Goal: Task Accomplishment & Management: Use online tool/utility

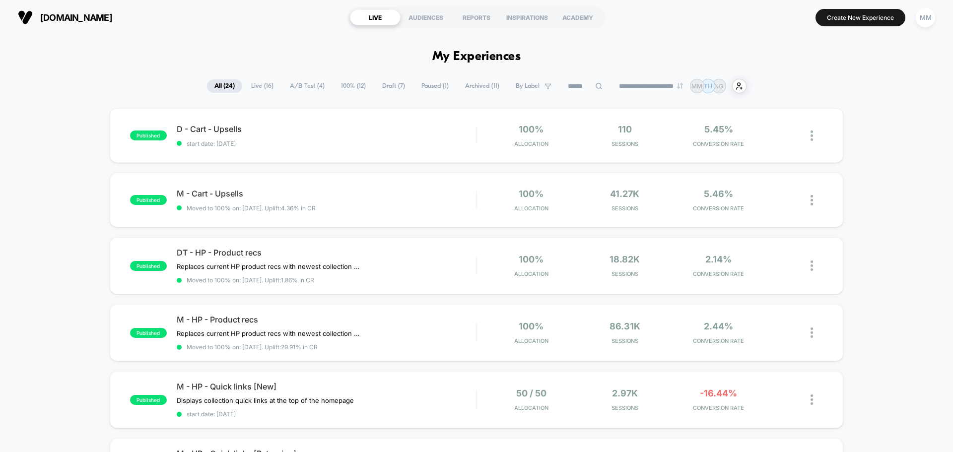
click at [347, 85] on span "100% ( 12 )" at bounding box center [353, 85] width 40 height 13
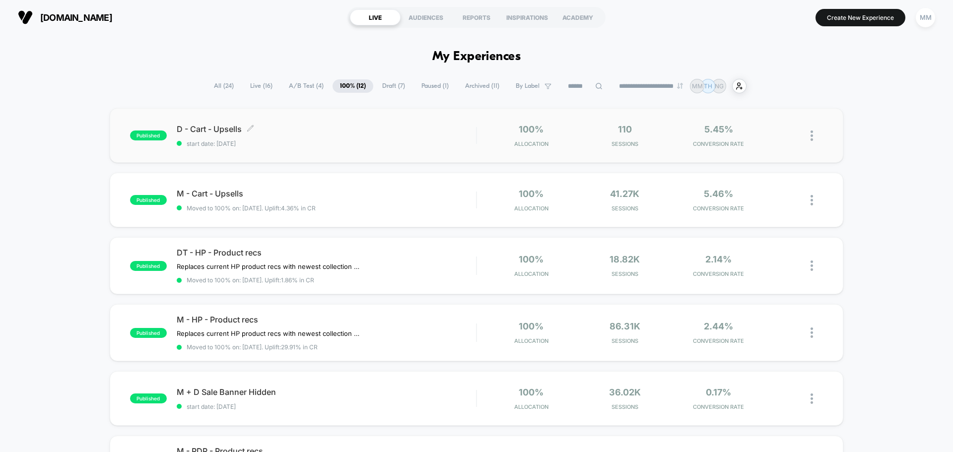
click at [201, 132] on span "D - Cart - Upsells Click to edit experience details" at bounding box center [326, 129] width 299 height 10
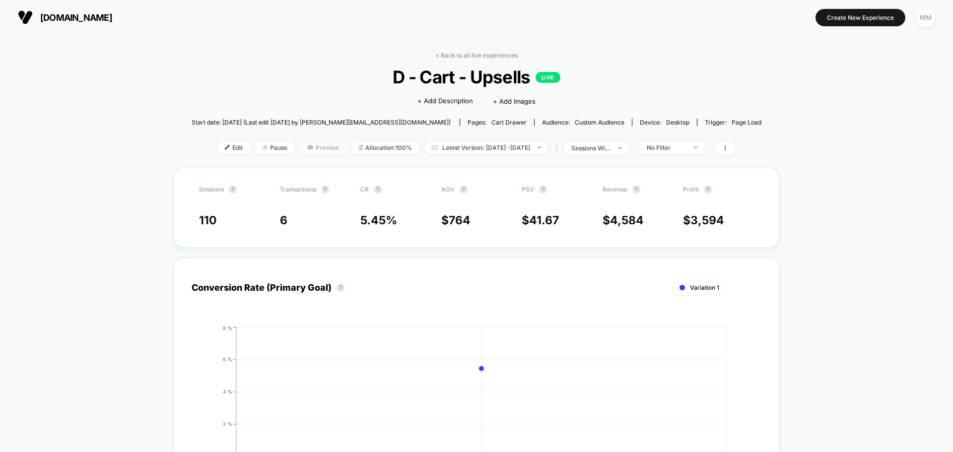
click at [302, 147] on span "Preview" at bounding box center [323, 147] width 47 height 13
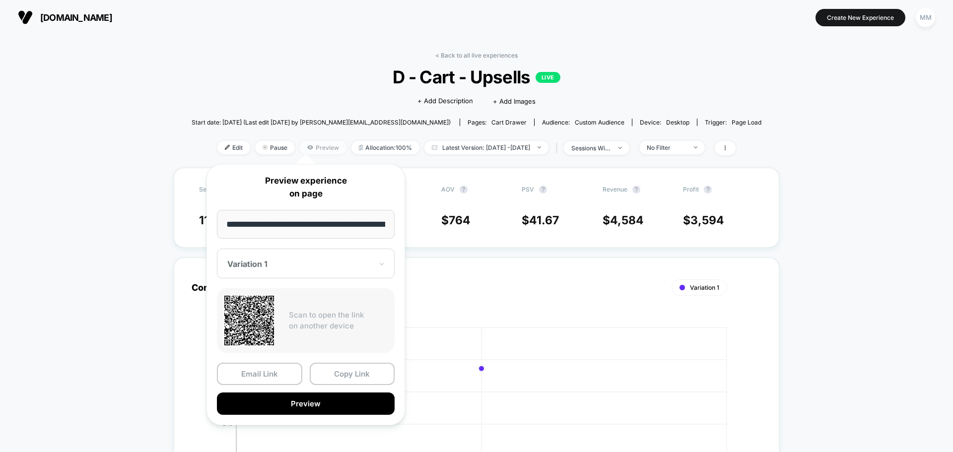
scroll to position [0, 44]
click at [311, 407] on button "Preview" at bounding box center [306, 404] width 178 height 22
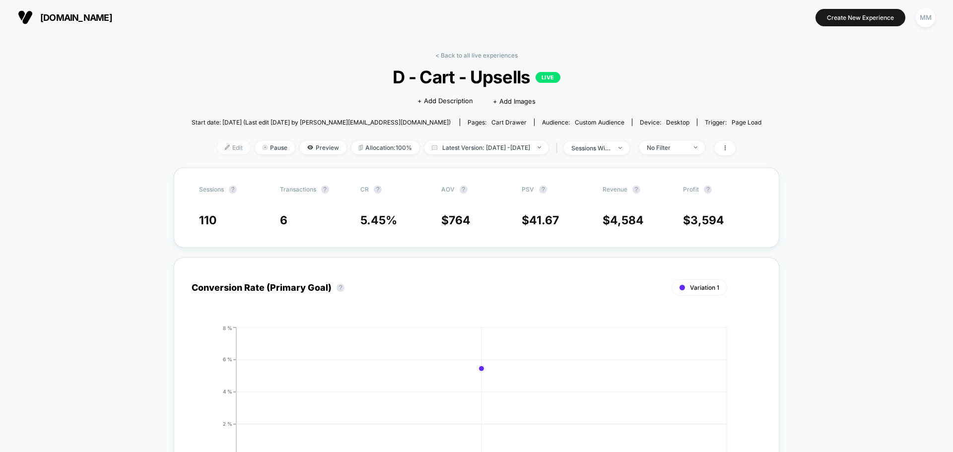
click at [220, 148] on span "Edit" at bounding box center [233, 147] width 33 height 13
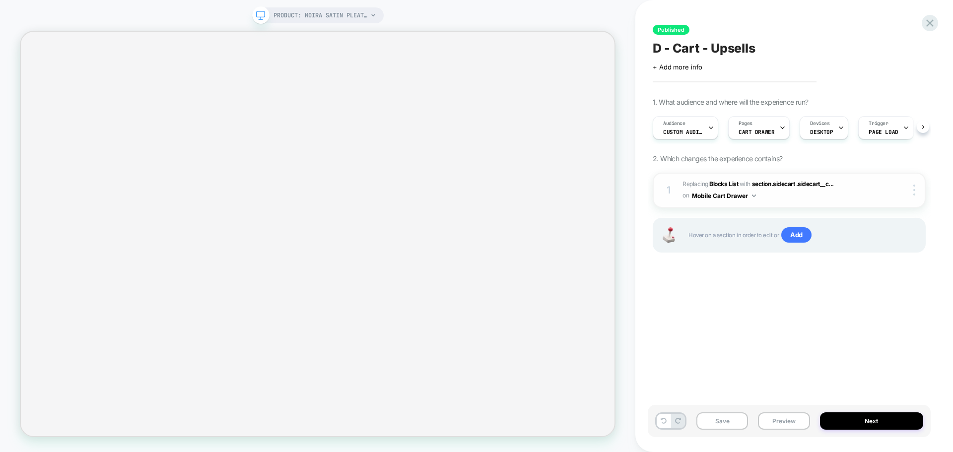
scroll to position [0, 0]
click at [805, 182] on span "section.sidecart .sidecart__c..." at bounding box center [793, 183] width 82 height 7
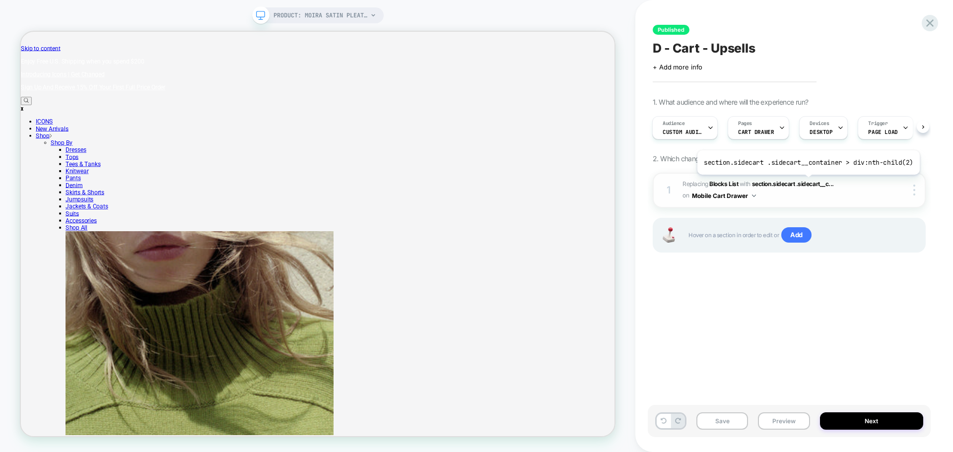
scroll to position [0, 0]
click at [799, 186] on span "section.sidecart .sidecart__c..." at bounding box center [793, 183] width 82 height 7
click at [801, 184] on span "section.sidecart .sidecart__c..." at bounding box center [793, 183] width 82 height 7
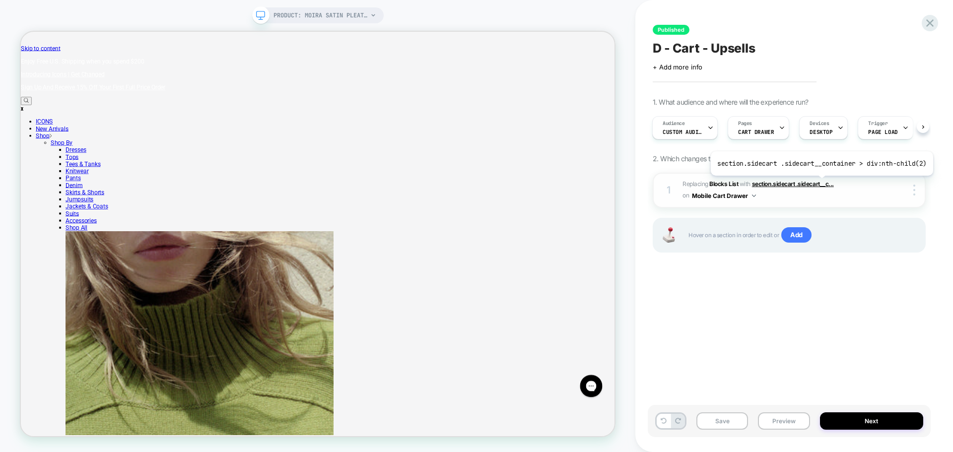
click at [819, 183] on span "section.sidecart .sidecart__c..." at bounding box center [793, 183] width 82 height 7
click at [913, 190] on img at bounding box center [914, 190] width 2 height 11
click at [906, 341] on div "Published D - Cart - Upsells Click to edit experience details + Add more info 1…" at bounding box center [788, 226] width 283 height 432
click at [795, 180] on span "section.sidecart .sidecart__c..." at bounding box center [793, 183] width 82 height 7
click at [784, 185] on span "section.sidecart .sidecart__c..." at bounding box center [793, 183] width 82 height 7
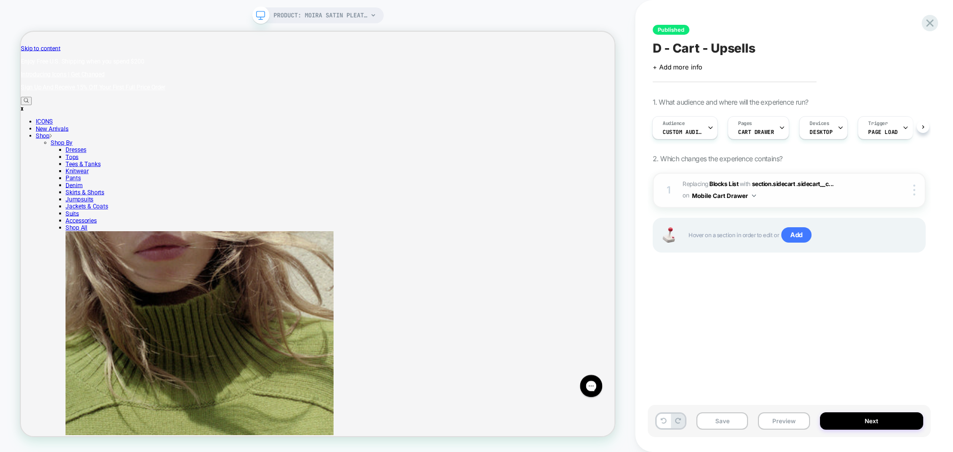
click at [753, 196] on img at bounding box center [754, 195] width 4 height 2
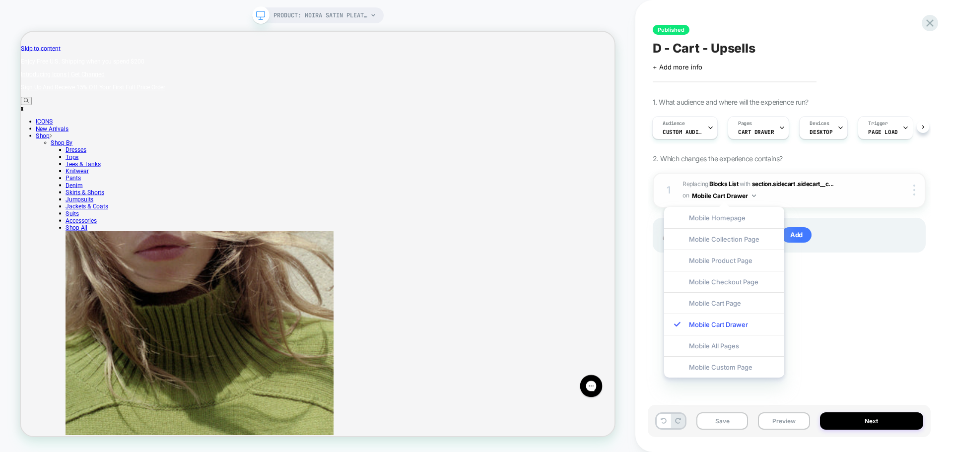
click at [753, 196] on img at bounding box center [754, 195] width 4 height 2
click at [777, 183] on span "section.sidecart .sidecart__c..." at bounding box center [793, 183] width 82 height 7
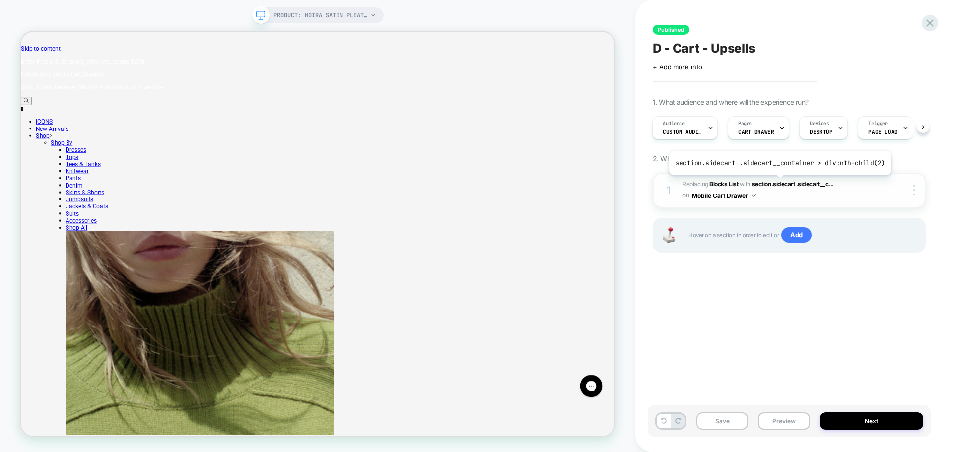
click at [777, 183] on span "section.sidecart .sidecart__c..." at bounding box center [793, 183] width 82 height 7
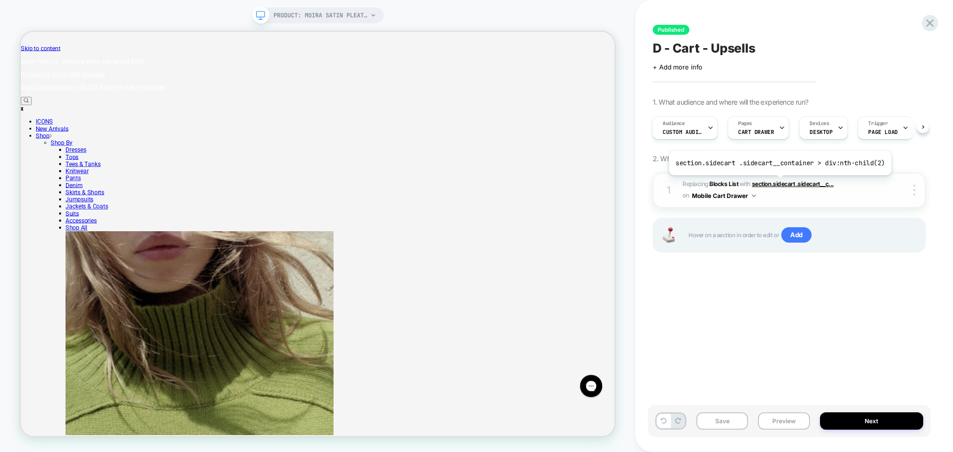
click at [777, 183] on span "section.sidecart .sidecart__c..." at bounding box center [793, 183] width 82 height 7
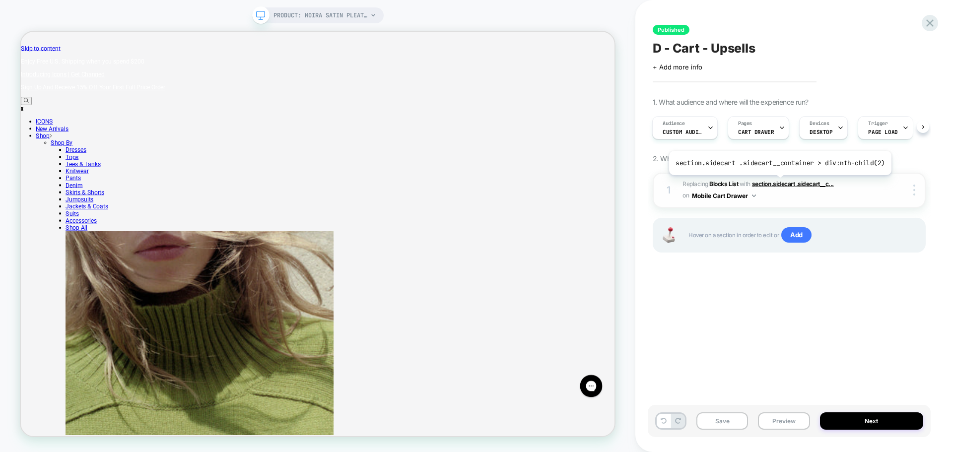
click at [777, 183] on span "section.sidecart .sidecart__c..." at bounding box center [793, 183] width 82 height 7
click at [896, 420] on button "Next" at bounding box center [872, 420] width 104 height 17
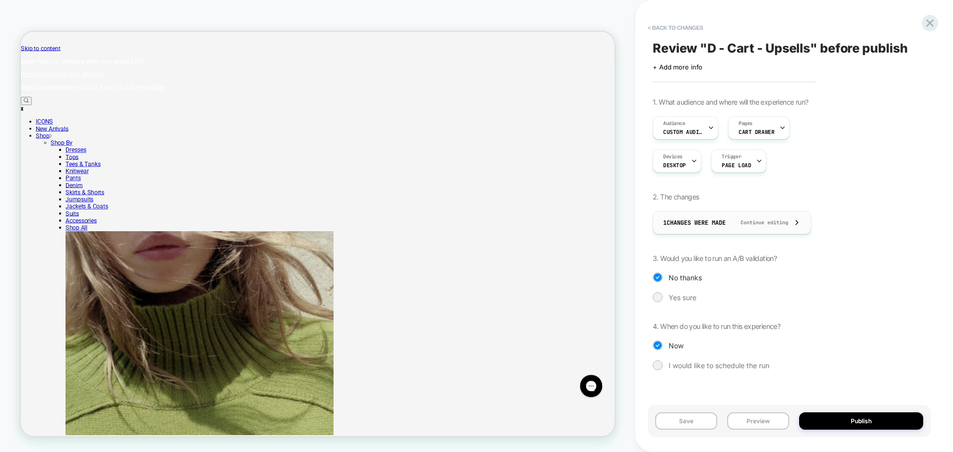
click at [763, 225] on span "Continue editing" at bounding box center [759, 222] width 58 height 6
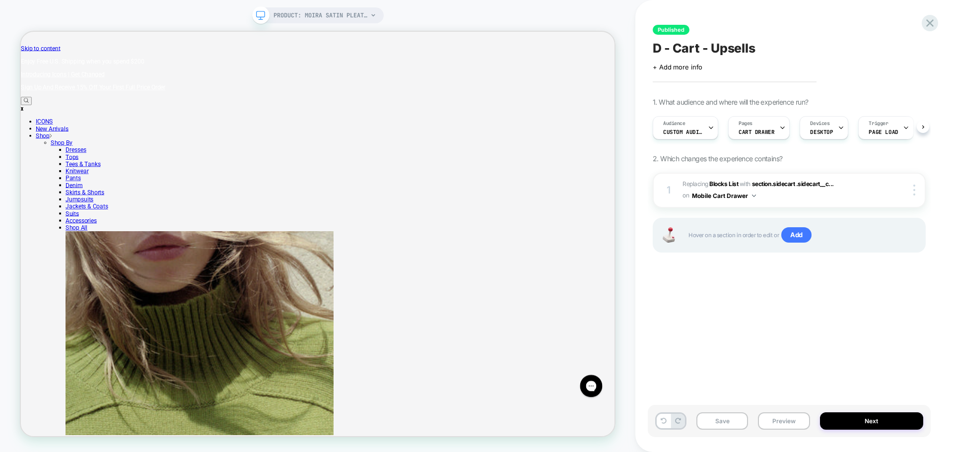
scroll to position [0, 0]
click at [786, 185] on span "section.sidecart .sidecart__c..." at bounding box center [793, 183] width 82 height 7
click at [929, 28] on icon at bounding box center [929, 22] width 13 height 13
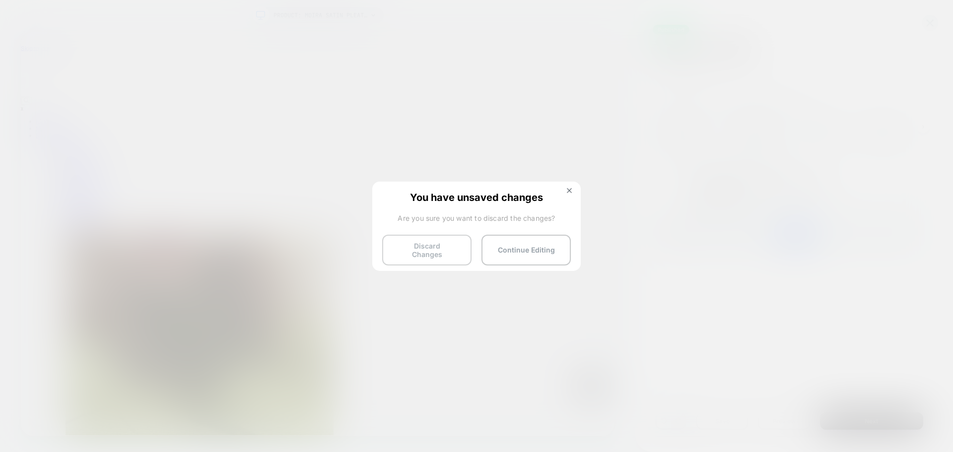
click at [423, 248] on button "Discard Changes" at bounding box center [426, 250] width 89 height 31
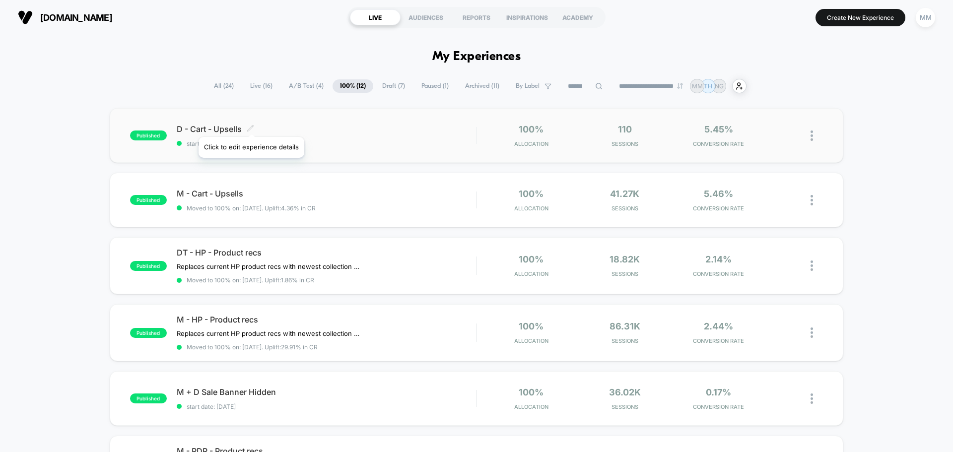
click at [251, 125] on icon at bounding box center [250, 128] width 7 height 7
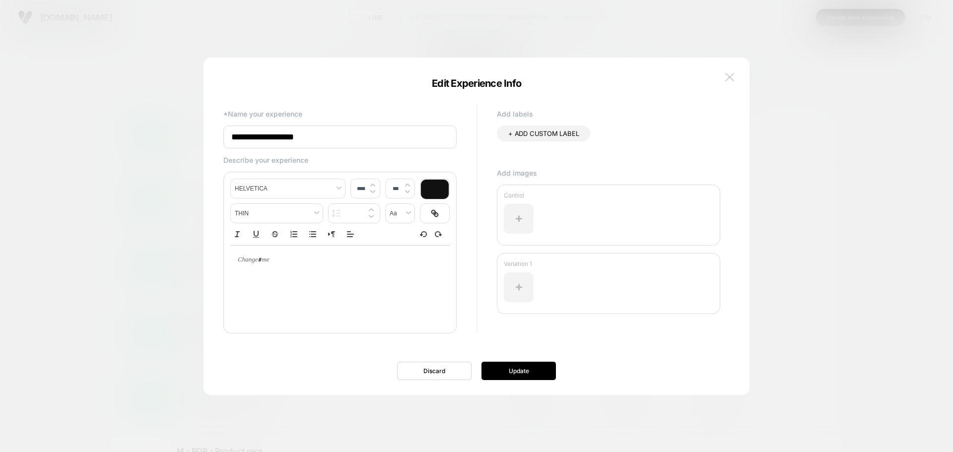
click at [732, 75] on img at bounding box center [729, 77] width 9 height 8
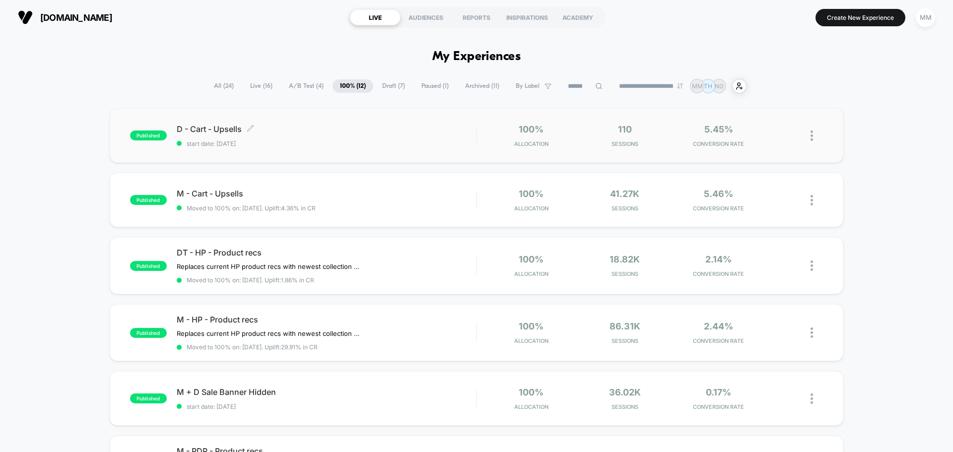
click at [421, 143] on span "start date: [DATE]" at bounding box center [326, 143] width 299 height 7
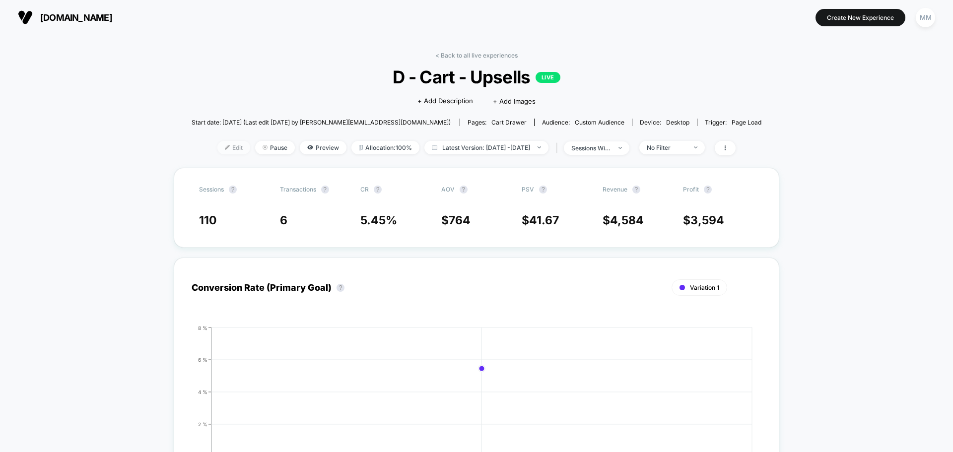
click at [220, 149] on span "Edit" at bounding box center [233, 147] width 33 height 13
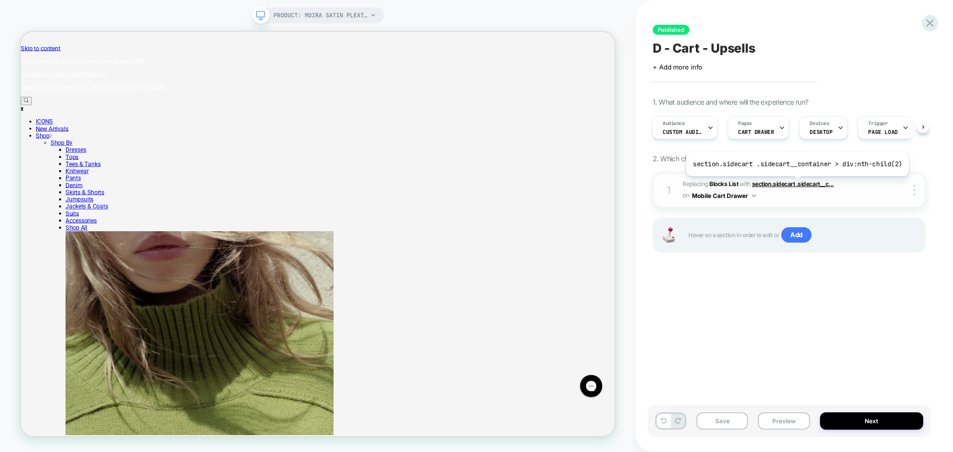
click at [794, 184] on span "section.sidecart .sidecart__c..." at bounding box center [793, 183] width 82 height 7
click at [761, 185] on span "section.sidecart .sidecart__c..." at bounding box center [793, 183] width 82 height 7
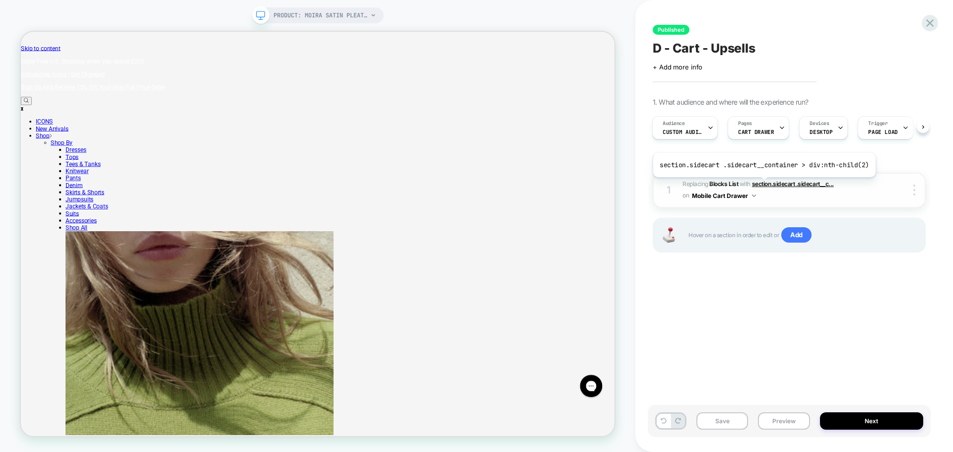
click at [761, 185] on span "section.sidecart .sidecart__c..." at bounding box center [793, 183] width 82 height 7
click at [914, 190] on img at bounding box center [914, 190] width 2 height 11
click at [729, 183] on b "Blocks List" at bounding box center [723, 183] width 29 height 7
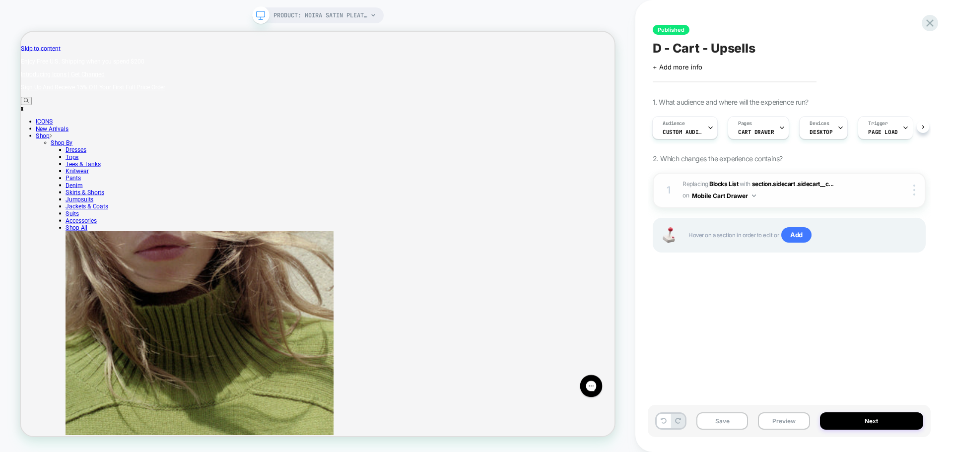
click at [753, 194] on button "Mobile Cart Drawer" at bounding box center [724, 196] width 64 height 12
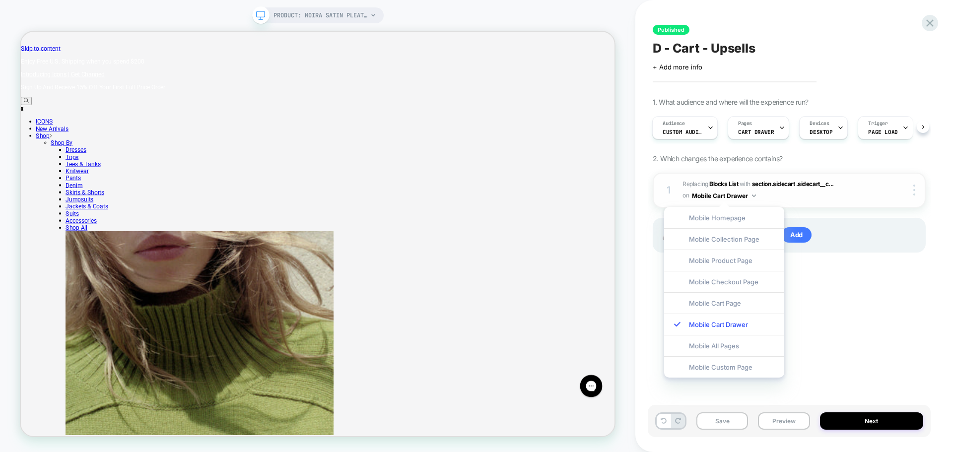
click at [753, 194] on button "Mobile Cart Drawer" at bounding box center [724, 196] width 64 height 12
click at [760, 181] on span "section.sidecart .sidecart__c..." at bounding box center [793, 183] width 82 height 7
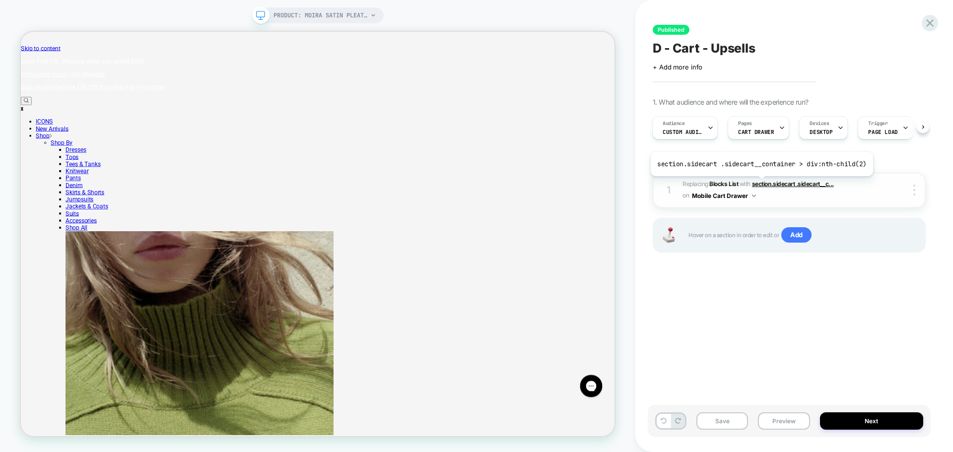
click at [759, 184] on span "section.sidecart .sidecart__c..." at bounding box center [793, 183] width 82 height 7
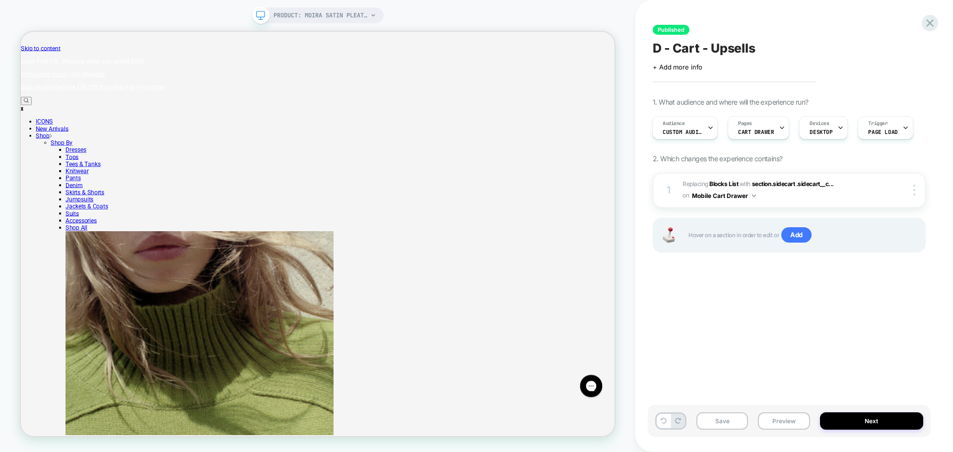
scroll to position [0, 4]
click at [922, 129] on div "Audience Custom Audience Pages CART DRAWER Devices DESKTOP Trigger Page Load" at bounding box center [788, 127] width 273 height 33
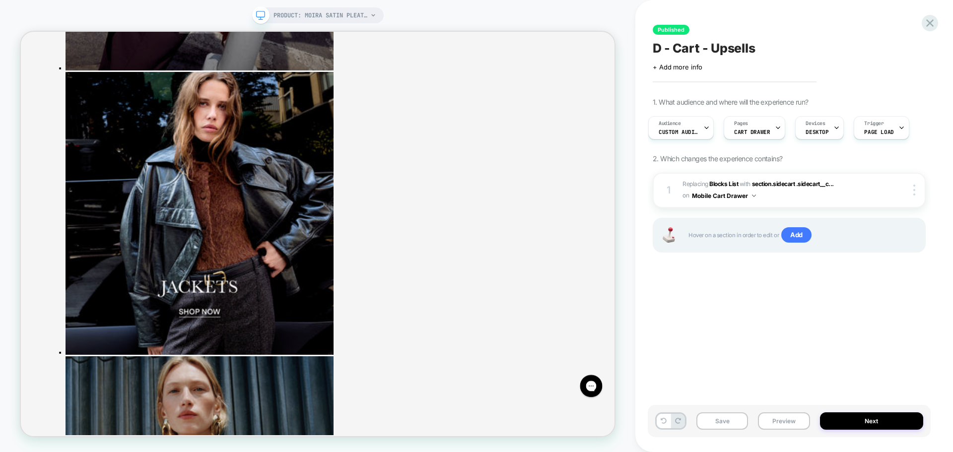
scroll to position [1935, 0]
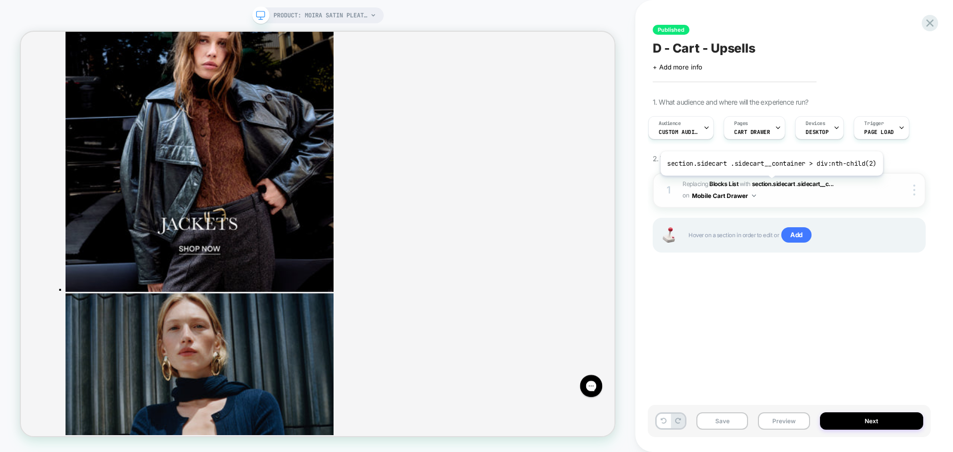
click at [768, 183] on span "section.sidecart .sidecart__c..." at bounding box center [793, 183] width 82 height 7
click at [767, 179] on span "#_loomi_addon_1753115065499_dup1758122313 Replacing Blocks List WITH section.si…" at bounding box center [780, 190] width 196 height 23
click at [769, 182] on span "section.sidecart .sidecart__c..." at bounding box center [793, 183] width 82 height 7
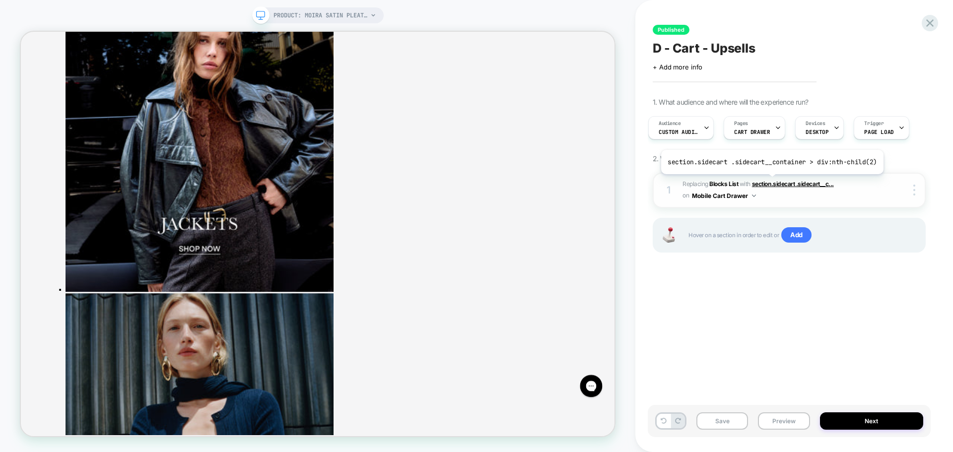
click at [769, 182] on span "section.sidecart .sidecart__c..." at bounding box center [793, 183] width 82 height 7
drag, startPoint x: 769, startPoint y: 182, endPoint x: 771, endPoint y: 174, distance: 8.1
click at [770, 179] on span "#_loomi_addon_1753115065499_dup1758122313 Replacing Blocks List WITH section.si…" at bounding box center [780, 190] width 196 height 23
click at [930, 28] on icon at bounding box center [929, 22] width 13 height 13
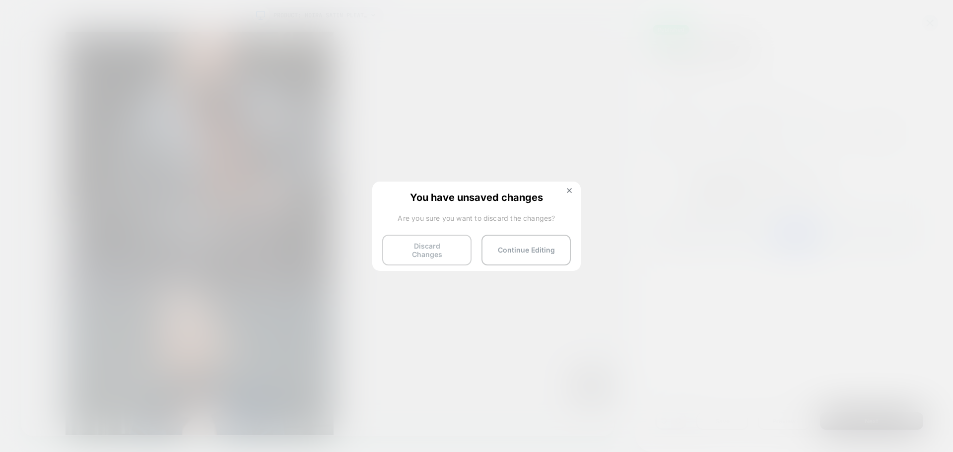
click at [425, 251] on button "Discard Changes" at bounding box center [426, 250] width 89 height 31
